Goal: Task Accomplishment & Management: Use online tool/utility

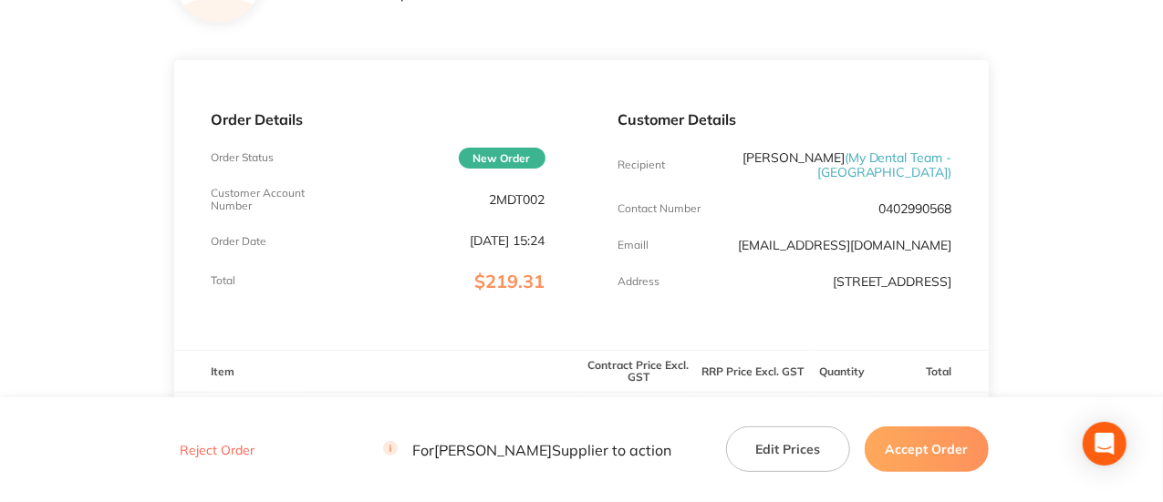
scroll to position [182, 0]
click at [535, 190] on div "Customer Account Number 2MDT002" at bounding box center [378, 199] width 334 height 26
click at [513, 194] on p "2MDT002" at bounding box center [518, 199] width 56 height 15
copy p "2MDT002"
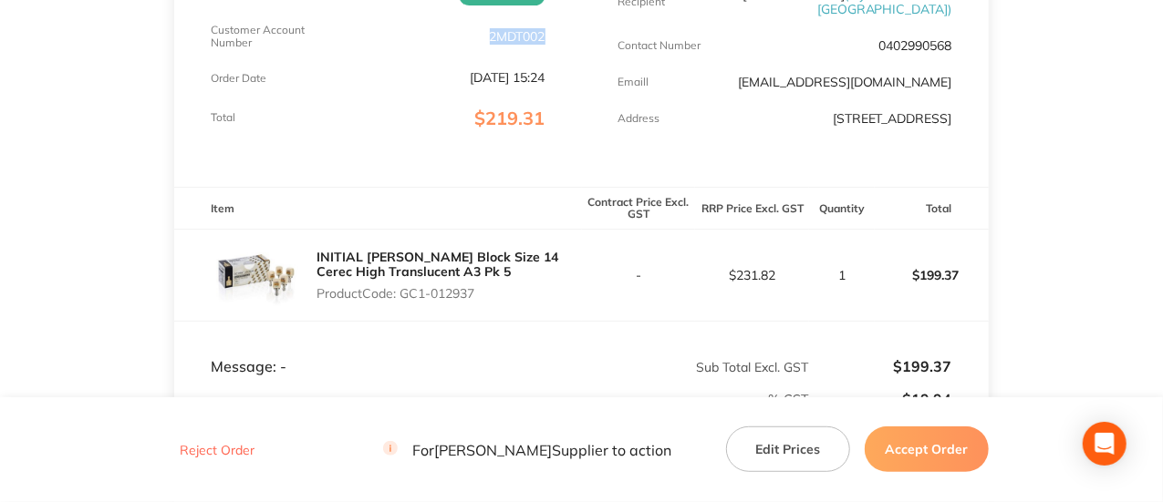
scroll to position [345, 0]
drag, startPoint x: 490, startPoint y: 306, endPoint x: 405, endPoint y: 315, distance: 85.2
click at [405, 308] on div "INITIAL [PERSON_NAME] Block Size 14 Cerec High Translucent A3 Pk 5 Product Code…" at bounding box center [448, 276] width 264 height 66
copy p "GC1-012937"
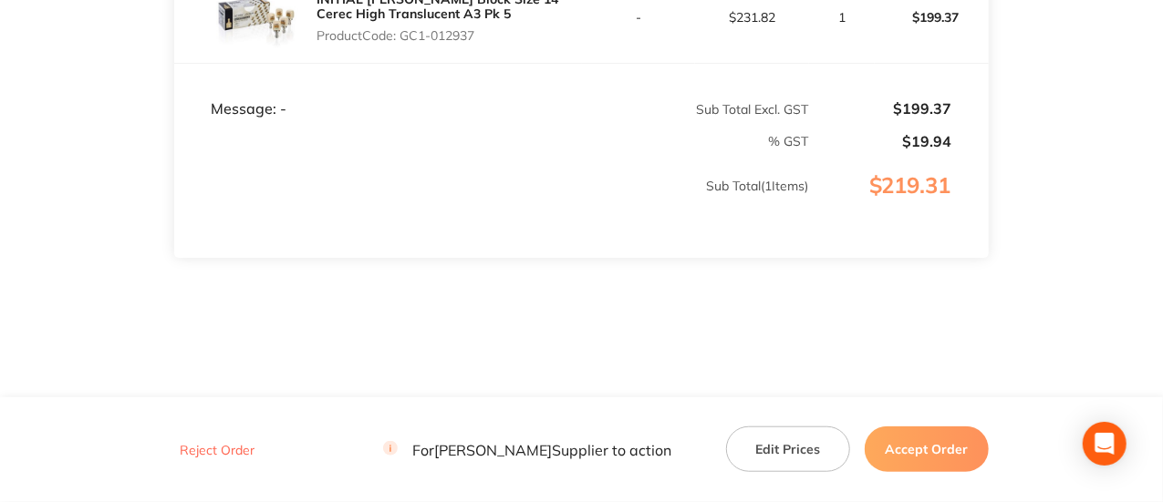
scroll to position [621, 0]
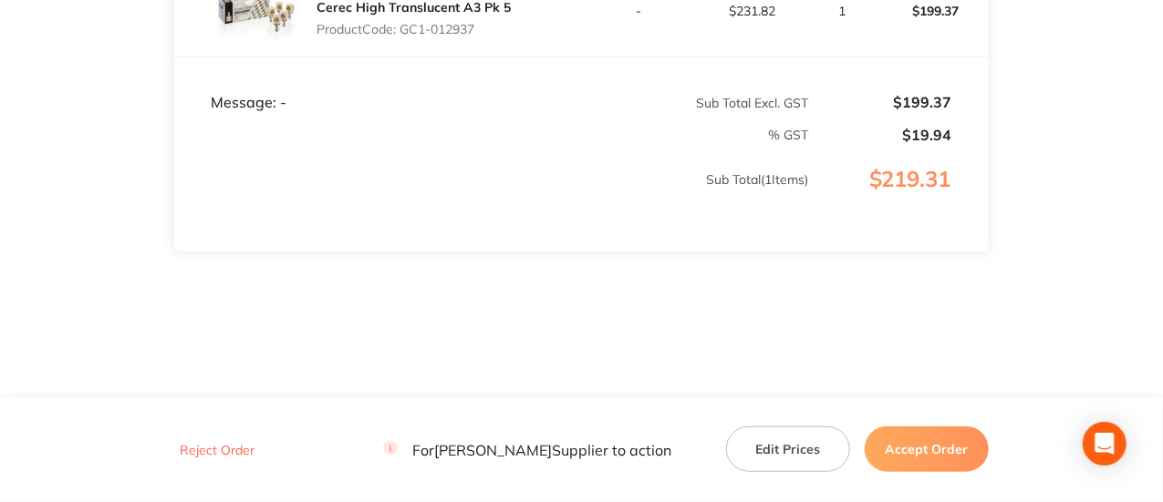
click at [929, 451] on button "Accept Order" at bounding box center [927, 450] width 124 height 46
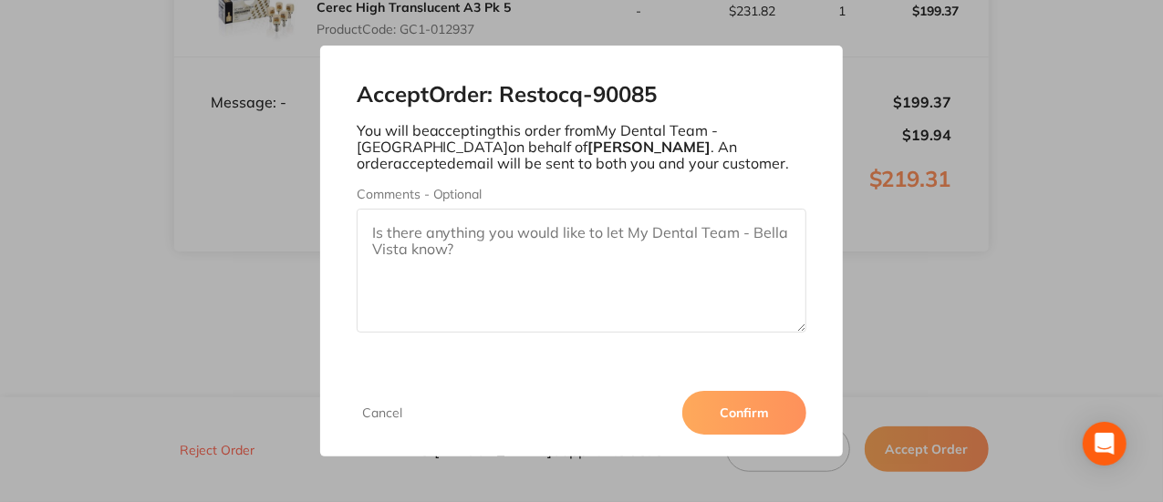
click at [721, 428] on button "Confirm" at bounding box center [744, 413] width 124 height 44
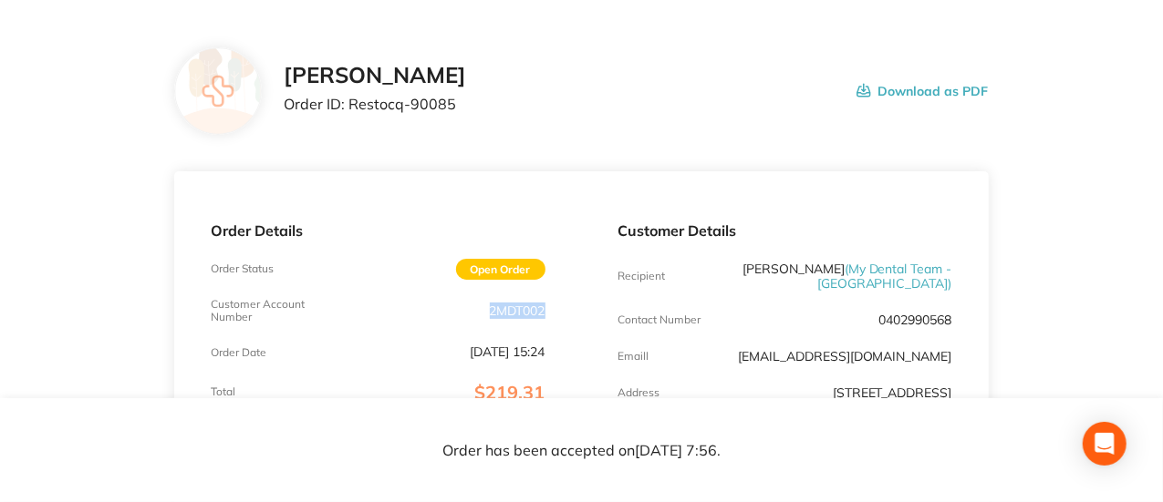
scroll to position [0, 0]
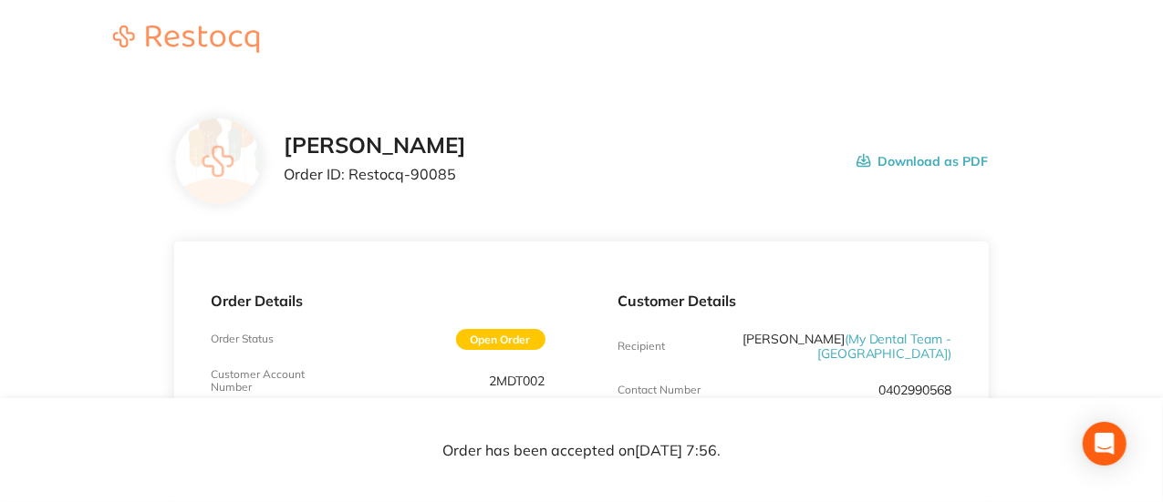
click at [424, 176] on p "Order ID: Restocq- 90085" at bounding box center [375, 174] width 182 height 16
copy p "90085"
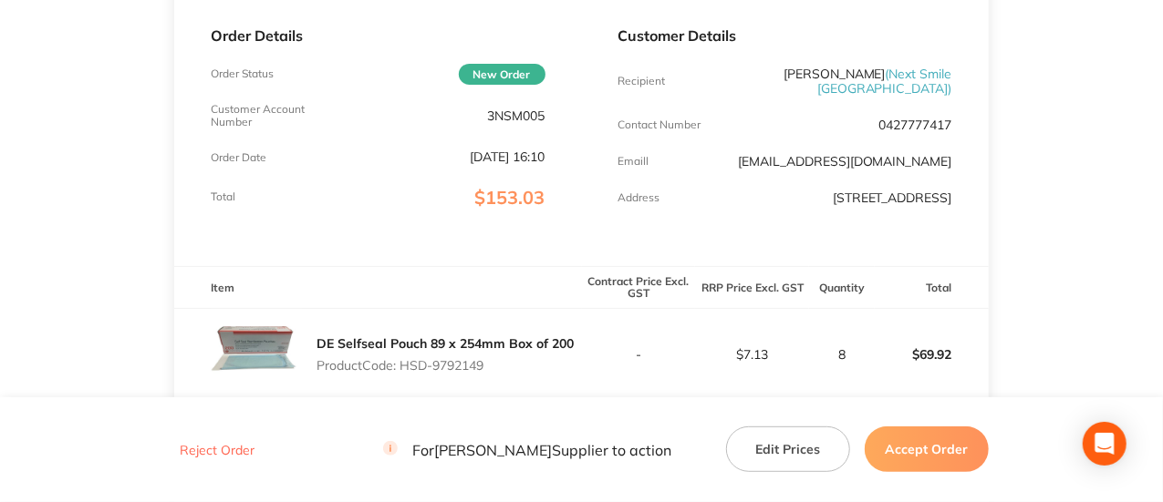
click at [509, 119] on p "3NSM005" at bounding box center [516, 116] width 57 height 15
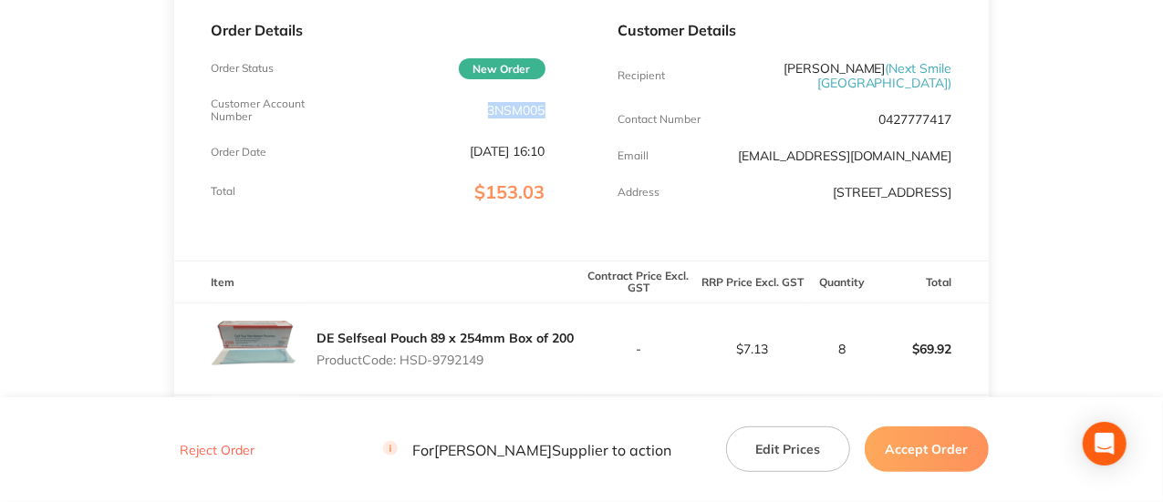
click at [509, 119] on div "Customer Account Number 3NSM005" at bounding box center [378, 111] width 334 height 26
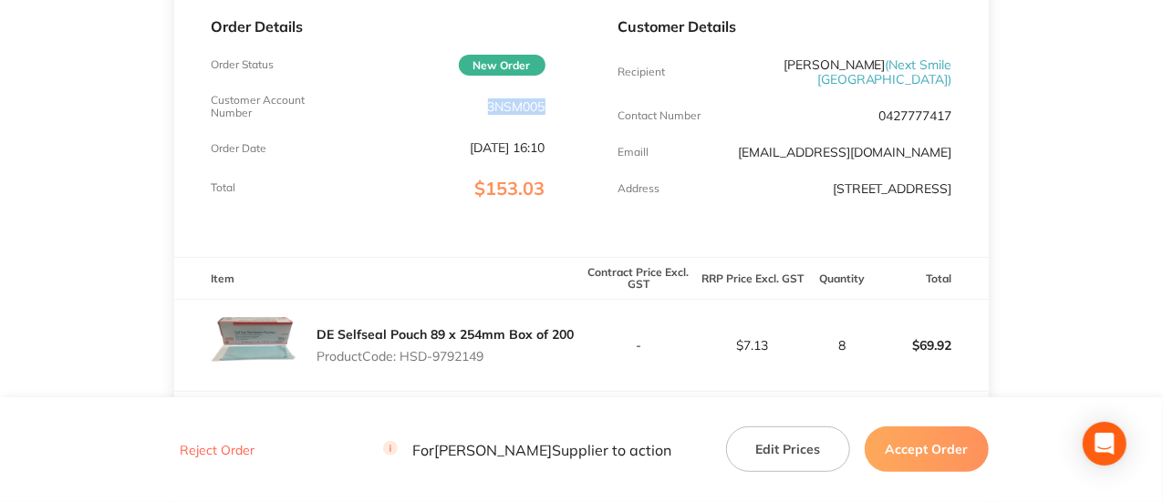
scroll to position [275, 0]
copy p "3NSM005"
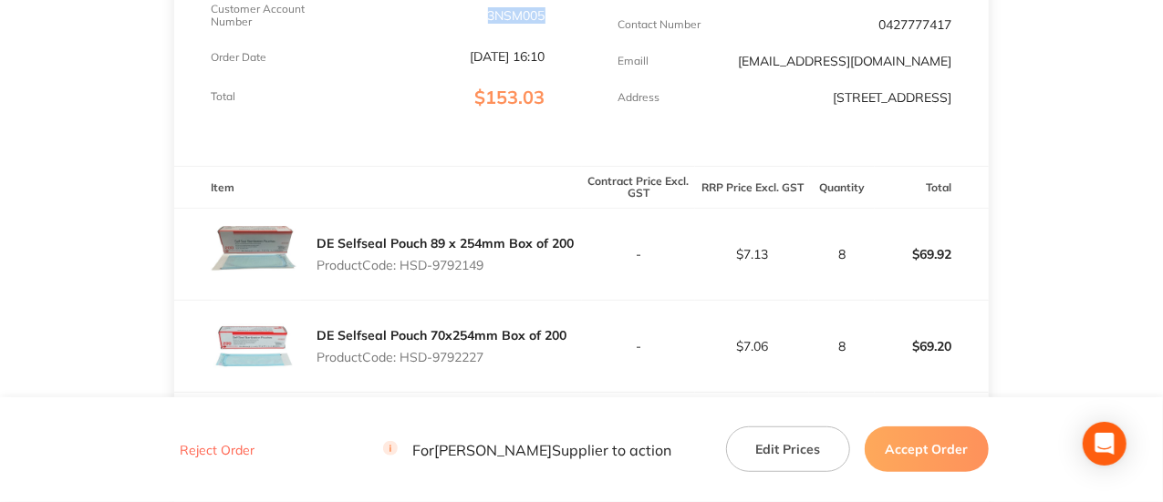
scroll to position [367, 0]
drag, startPoint x: 502, startPoint y: 272, endPoint x: 406, endPoint y: 269, distance: 95.8
click at [406, 269] on p "Product Code: HSD-9792149" at bounding box center [444, 264] width 257 height 15
copy p "HSD-9792149"
drag, startPoint x: 492, startPoint y: 359, endPoint x: 406, endPoint y: 358, distance: 86.6
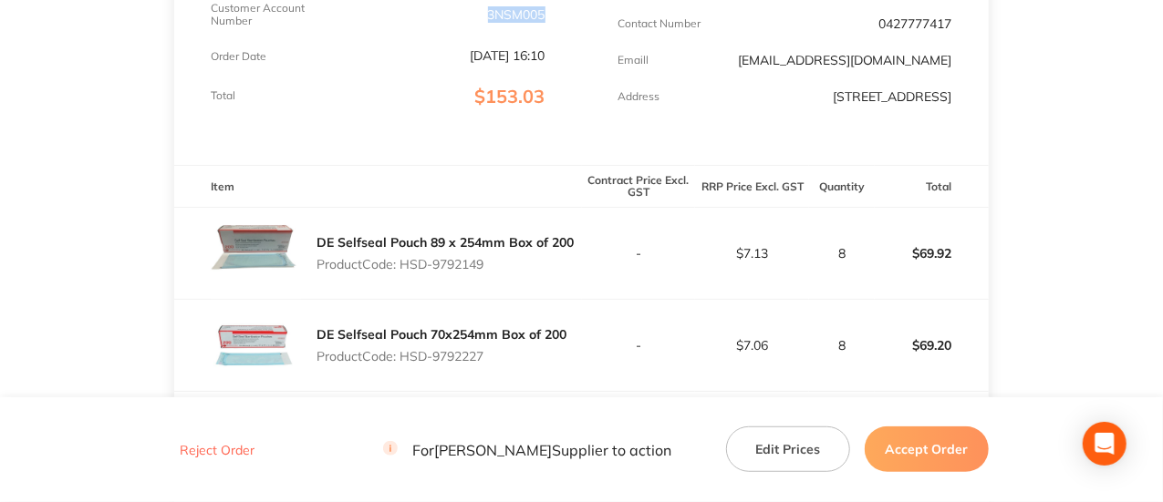
click at [406, 358] on p "Product Code: HSD-9792227" at bounding box center [441, 356] width 250 height 15
copy p "HSD-9792227"
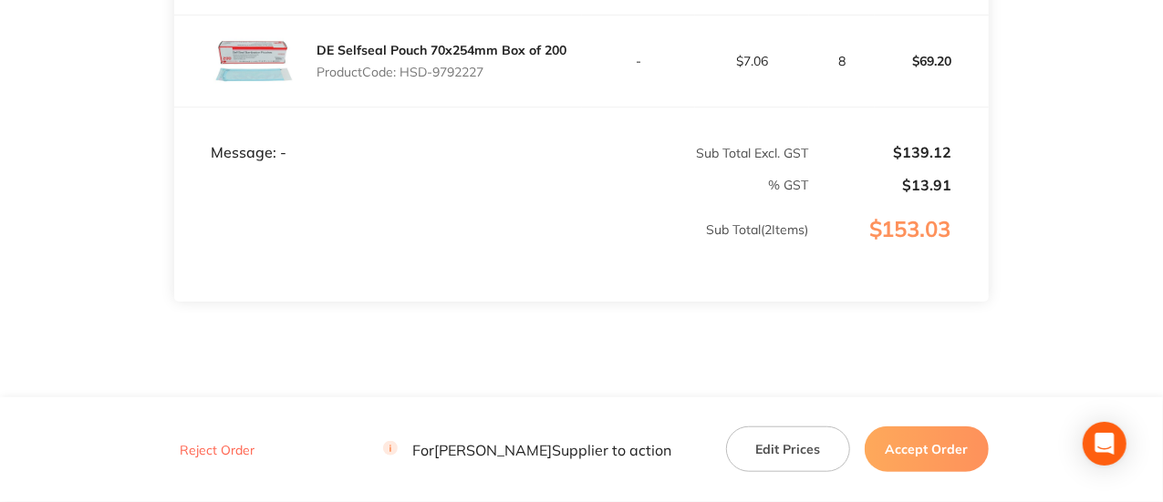
scroll to position [700, 0]
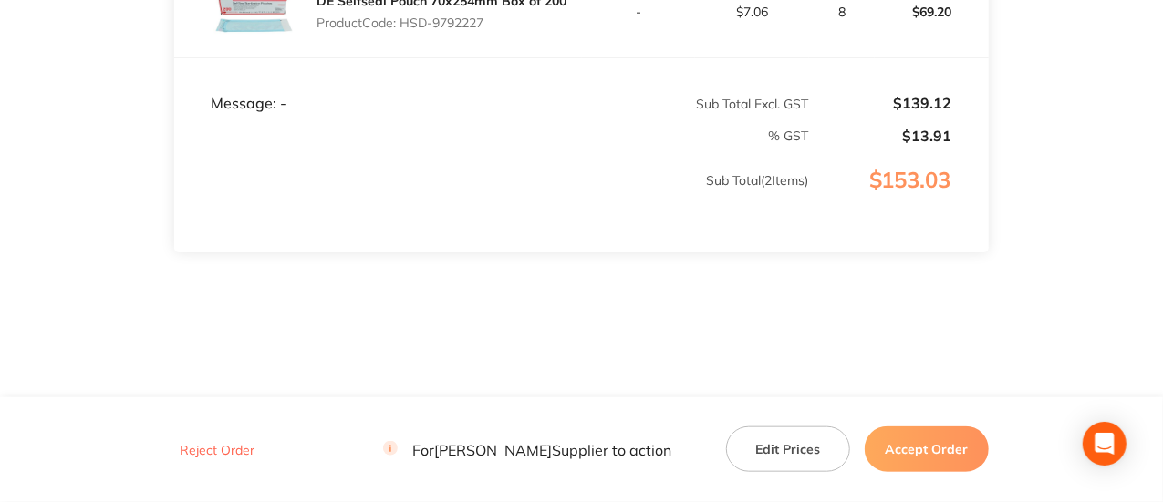
click at [913, 452] on button "Accept Order" at bounding box center [927, 450] width 124 height 46
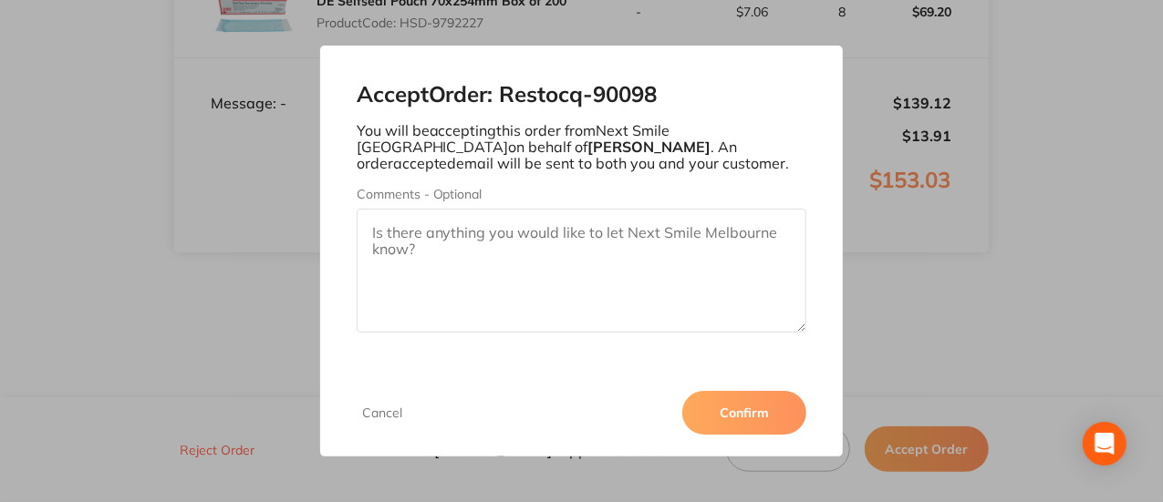
click at [782, 413] on button "Confirm" at bounding box center [744, 413] width 124 height 44
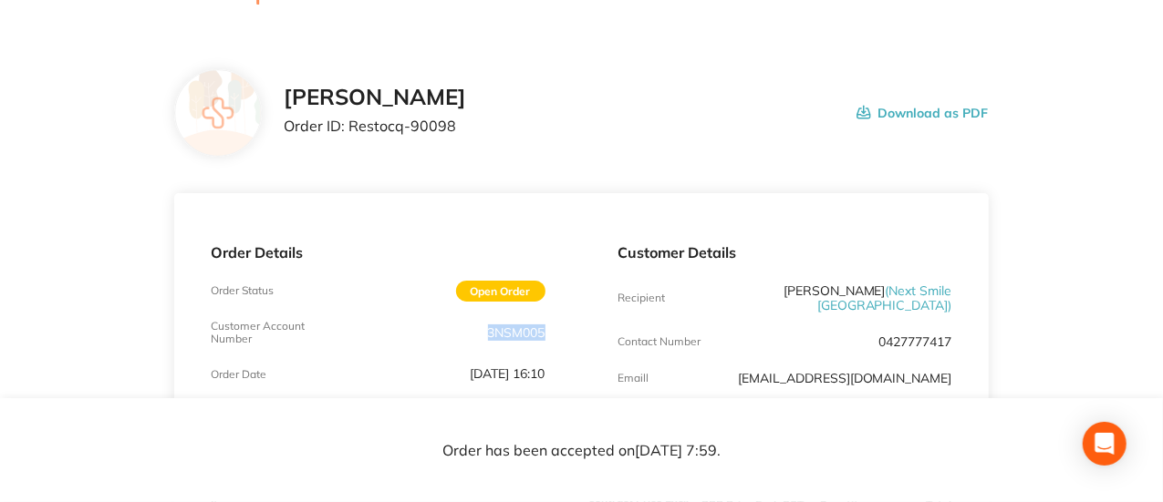
scroll to position [0, 0]
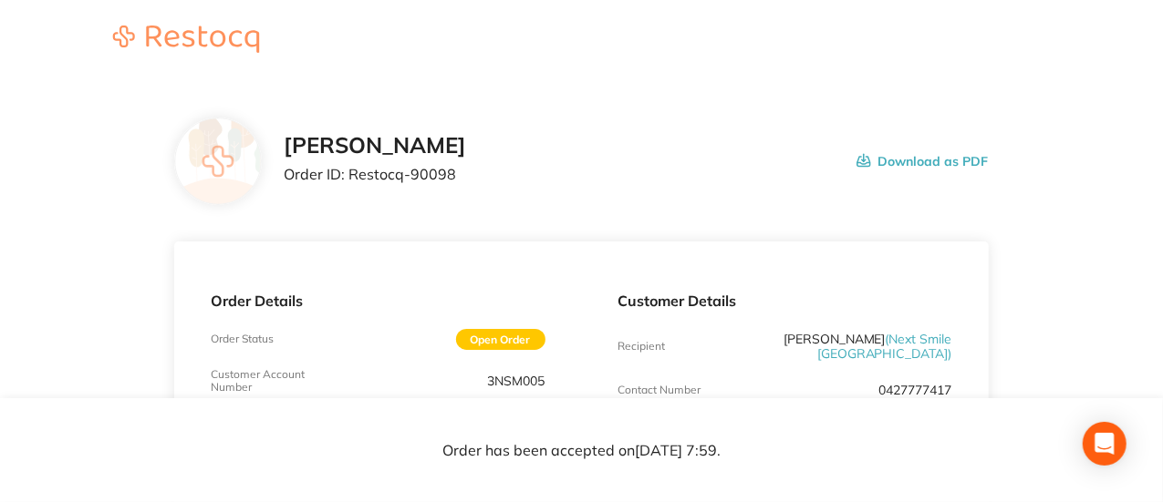
click at [436, 177] on p "Order ID: Restocq- 90098" at bounding box center [375, 174] width 182 height 16
copy p "90098"
